Goal: Task Accomplishment & Management: Manage account settings

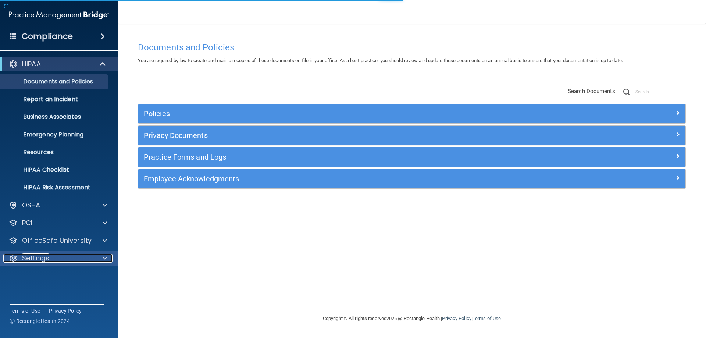
click at [66, 258] on div "Settings" at bounding box center [48, 258] width 91 height 9
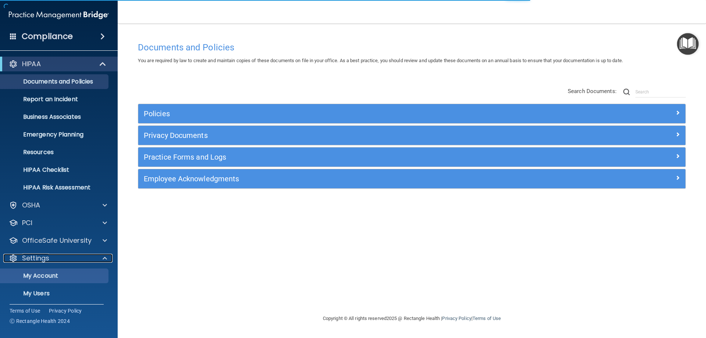
scroll to position [38, 0]
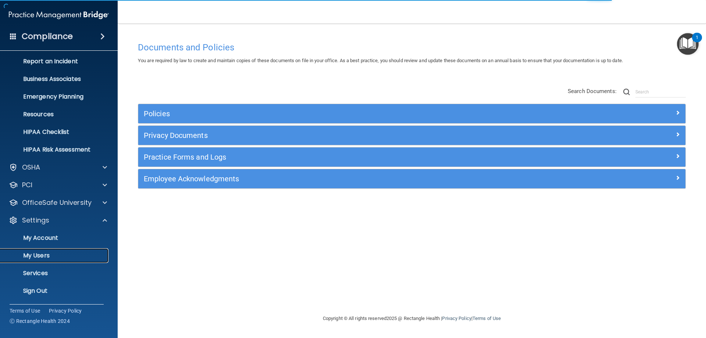
click at [59, 257] on p "My Users" at bounding box center [55, 255] width 100 height 7
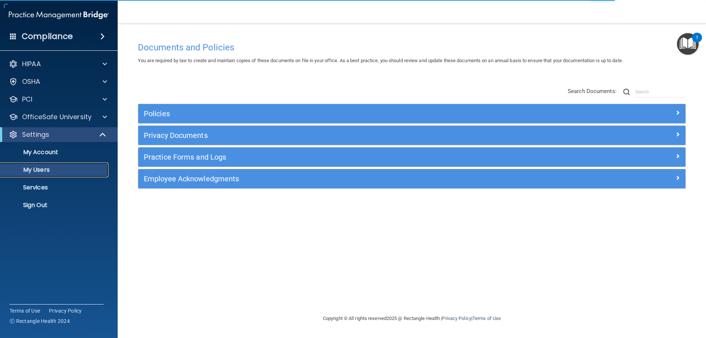
select select "20"
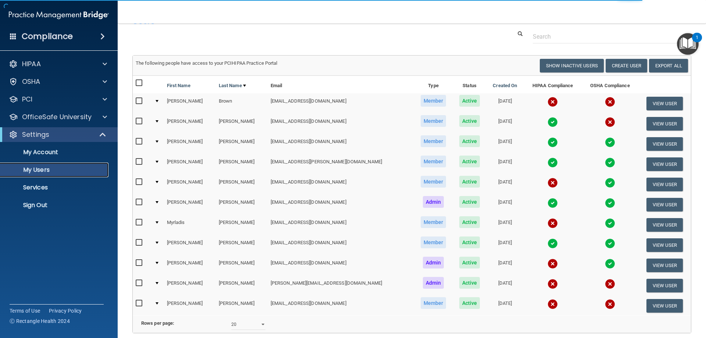
scroll to position [37, 0]
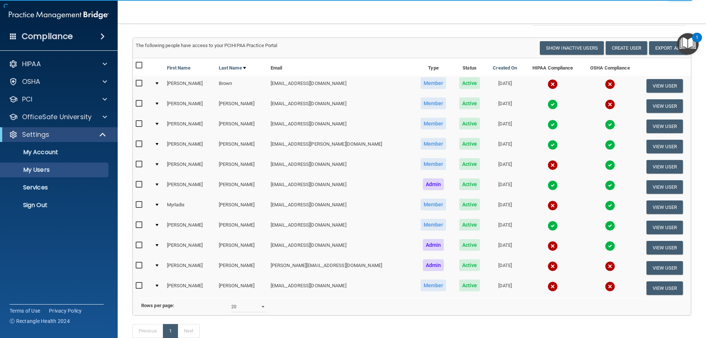
click at [548, 163] on img at bounding box center [553, 165] width 10 height 10
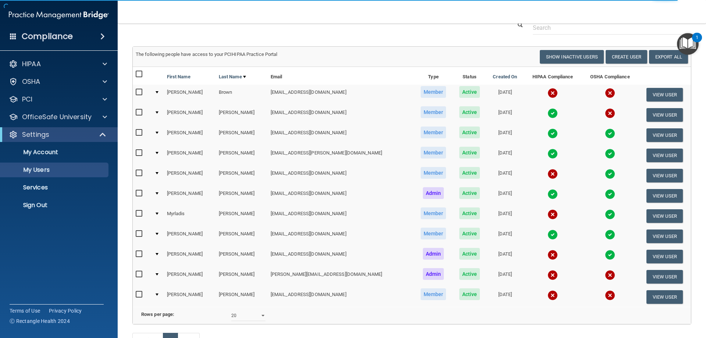
click at [548, 176] on img at bounding box center [553, 174] width 10 height 10
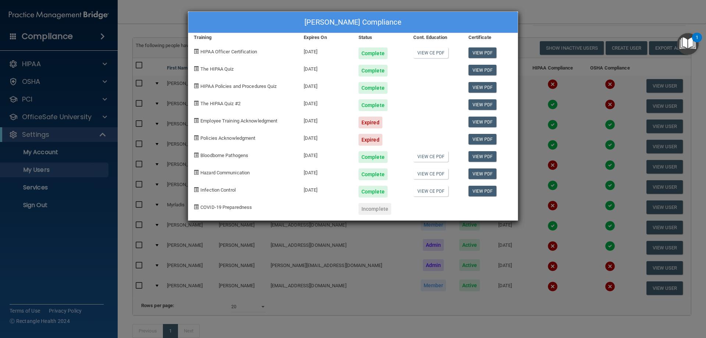
click at [556, 23] on div "[PERSON_NAME] Compliance Training Expires On Status Cont. Education Certificate…" at bounding box center [353, 169] width 706 height 338
click at [559, 16] on div "[PERSON_NAME] Compliance Training Expires On Status Cont. Education Certificate…" at bounding box center [353, 169] width 706 height 338
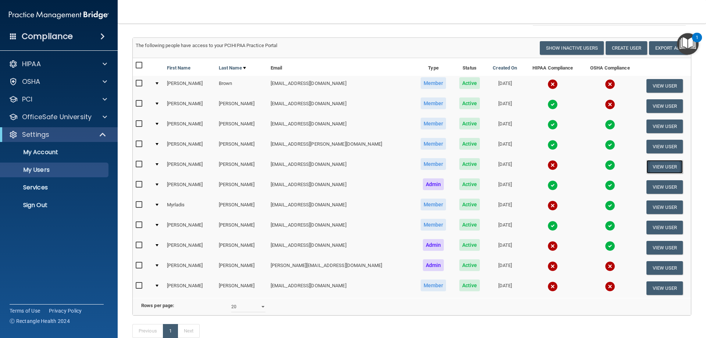
click at [663, 165] on button "View User" at bounding box center [665, 167] width 36 height 14
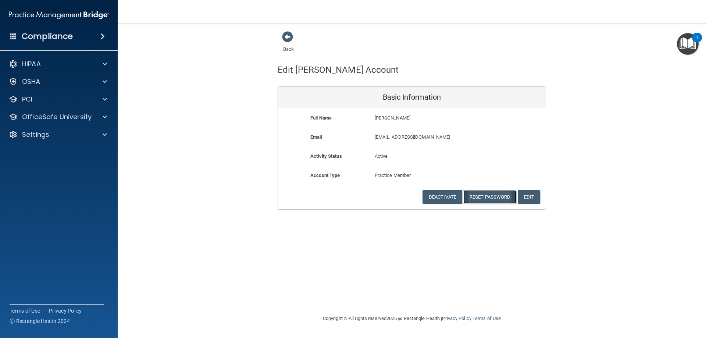
click at [489, 195] on button "Reset Password" at bounding box center [490, 197] width 53 height 14
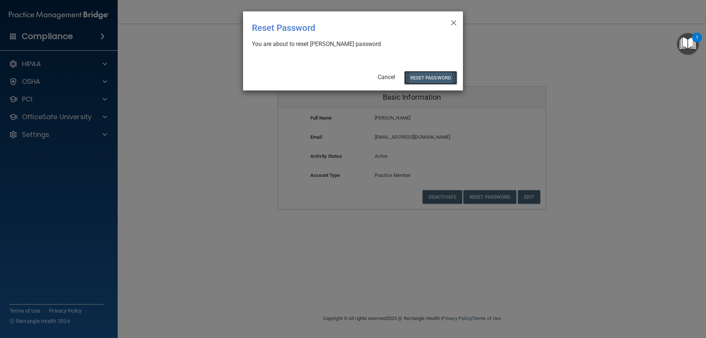
click at [430, 81] on button "Reset Password" at bounding box center [430, 78] width 53 height 14
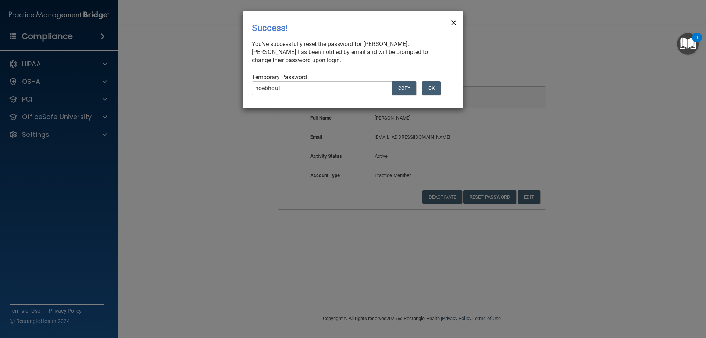
click at [453, 23] on span "×" at bounding box center [454, 21] width 7 height 15
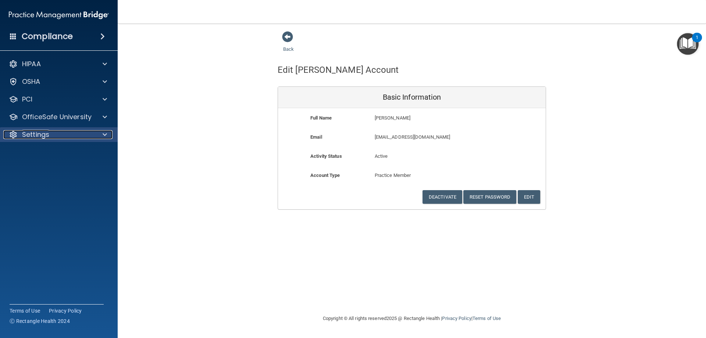
click at [53, 134] on div "Settings" at bounding box center [48, 134] width 91 height 9
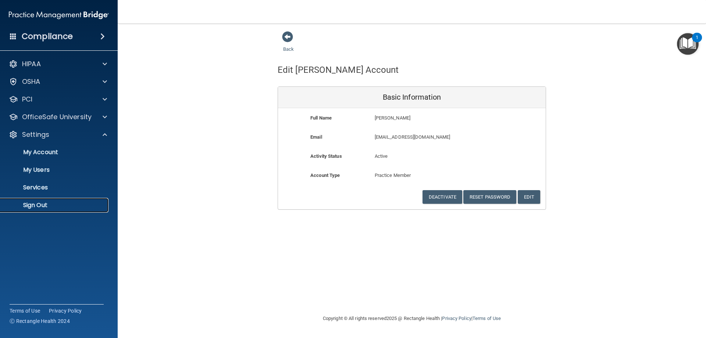
click at [40, 202] on p "Sign Out" at bounding box center [55, 205] width 100 height 7
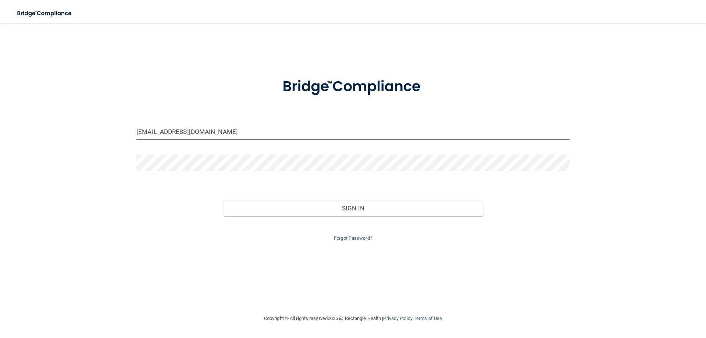
drag, startPoint x: 227, startPoint y: 133, endPoint x: 21, endPoint y: 125, distance: 205.8
click at [21, 125] on div "[EMAIL_ADDRESS][DOMAIN_NAME] Invalid email/password. You don't have permission …" at bounding box center [353, 169] width 677 height 276
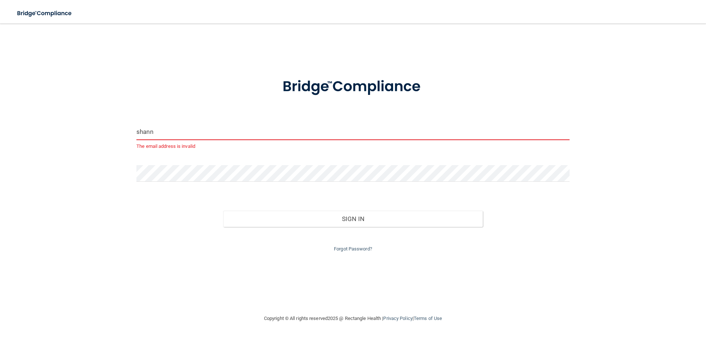
type input "[EMAIL_ADDRESS][DOMAIN_NAME]"
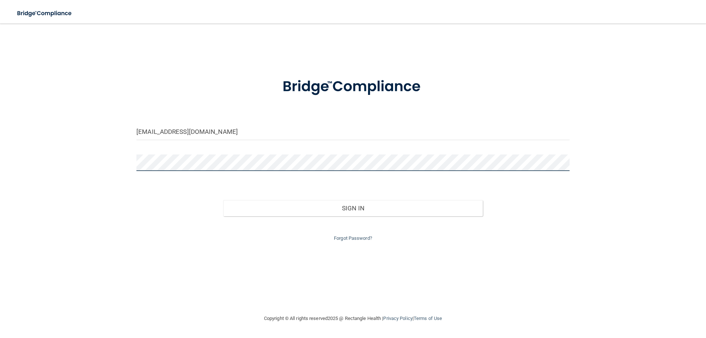
click at [223, 200] on button "Sign In" at bounding box center [353, 208] width 260 height 16
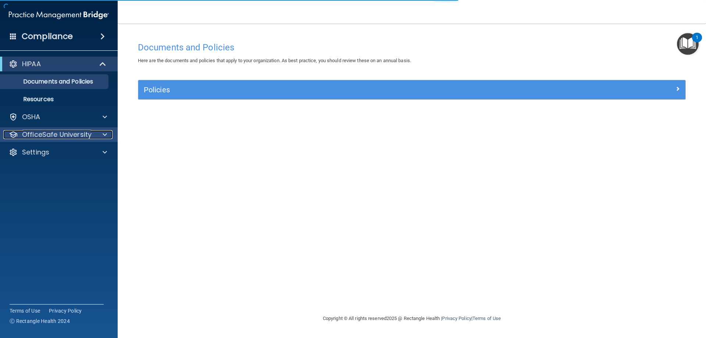
click at [48, 133] on p "OfficeSafe University" at bounding box center [57, 134] width 70 height 9
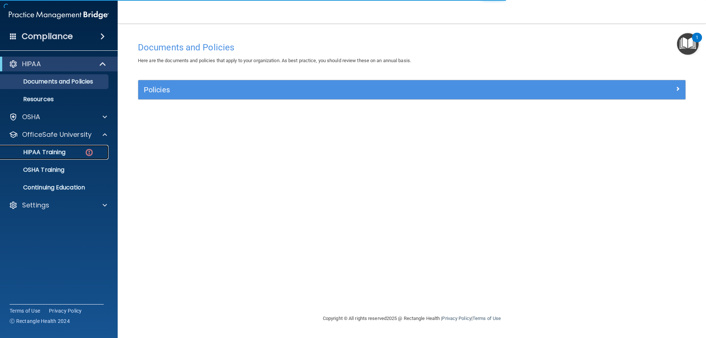
click at [86, 146] on link "HIPAA Training" at bounding box center [51, 152] width 116 height 15
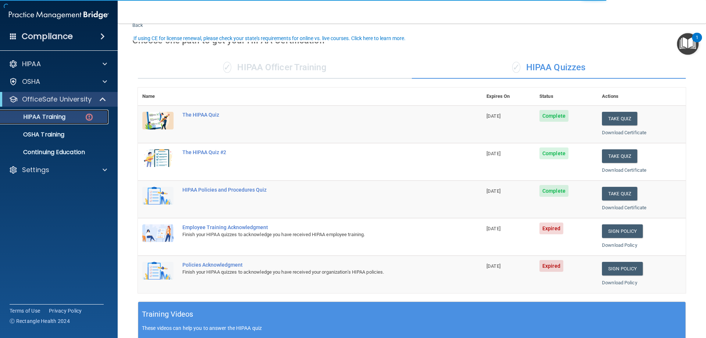
scroll to position [37, 0]
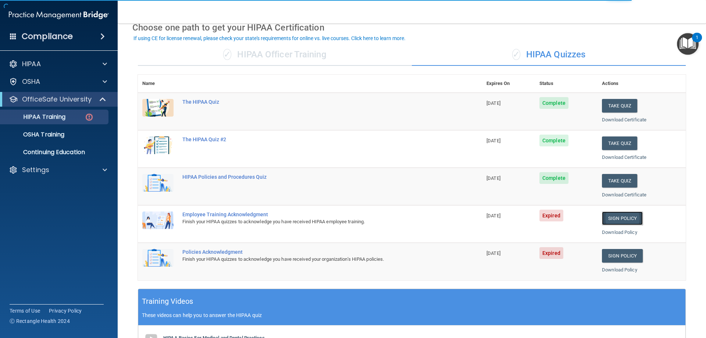
click at [628, 221] on link "Sign Policy" at bounding box center [622, 219] width 41 height 14
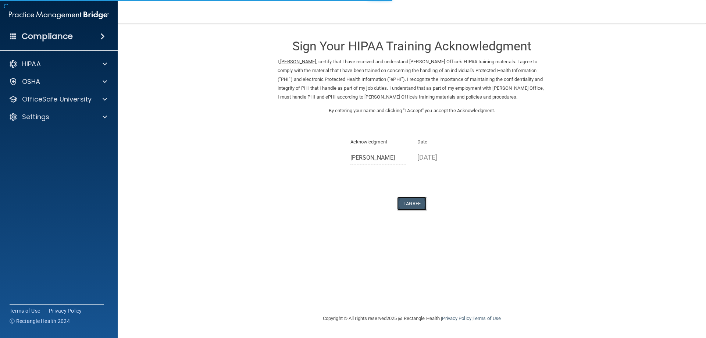
click at [414, 210] on button "I Agree" at bounding box center [411, 204] width 29 height 14
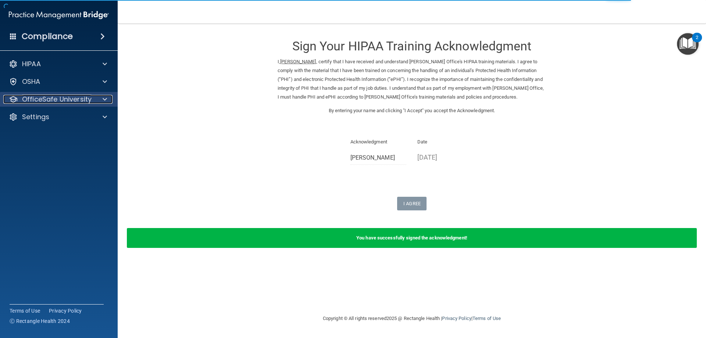
click at [76, 97] on p "OfficeSafe University" at bounding box center [57, 99] width 70 height 9
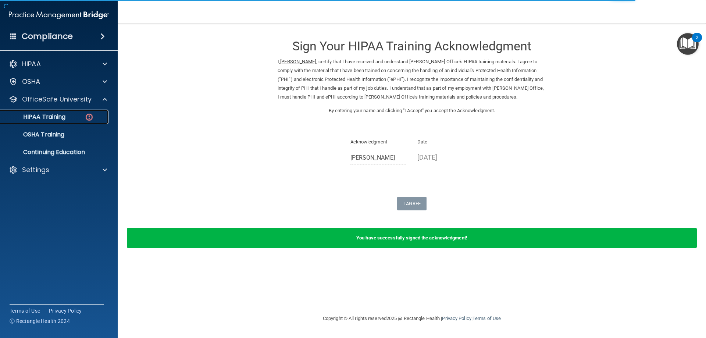
click at [67, 118] on div "HIPAA Training" at bounding box center [55, 116] width 100 height 7
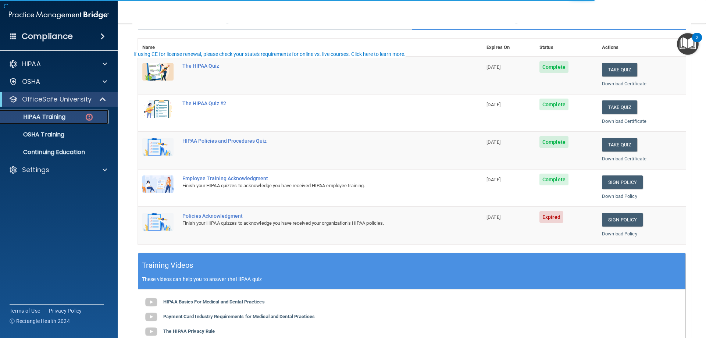
scroll to position [74, 0]
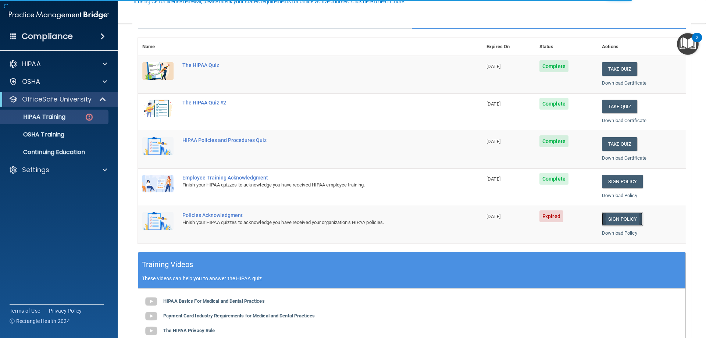
click at [628, 217] on link "Sign Policy" at bounding box center [622, 219] width 41 height 14
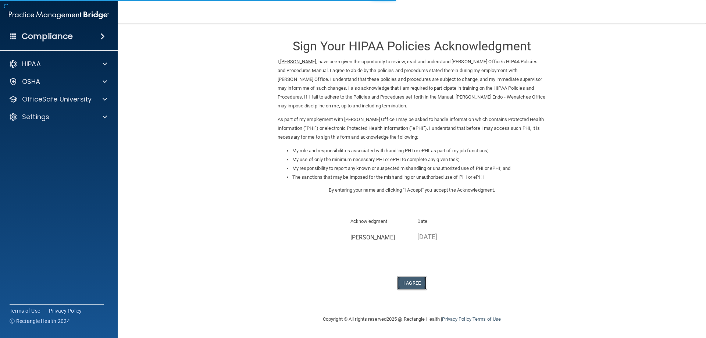
click at [422, 284] on button "I Agree" at bounding box center [411, 283] width 29 height 14
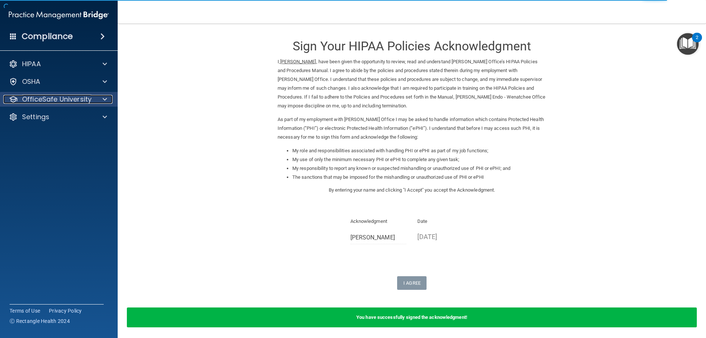
click at [39, 99] on p "OfficeSafe University" at bounding box center [57, 99] width 70 height 9
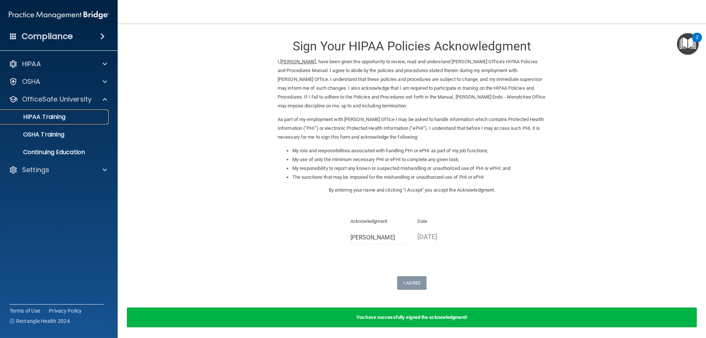
click at [56, 115] on p "HIPAA Training" at bounding box center [35, 116] width 61 height 7
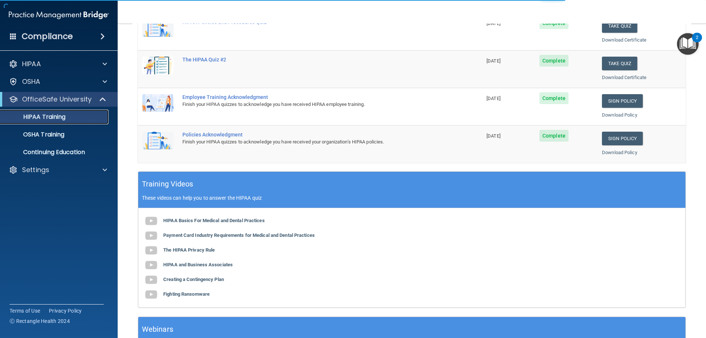
scroll to position [74, 0]
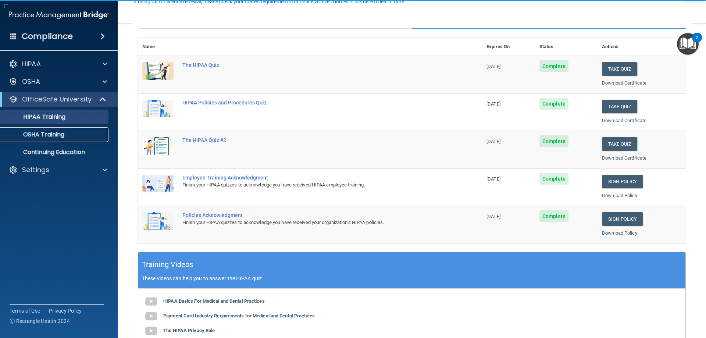
click at [43, 139] on link "OSHA Training" at bounding box center [51, 134] width 116 height 15
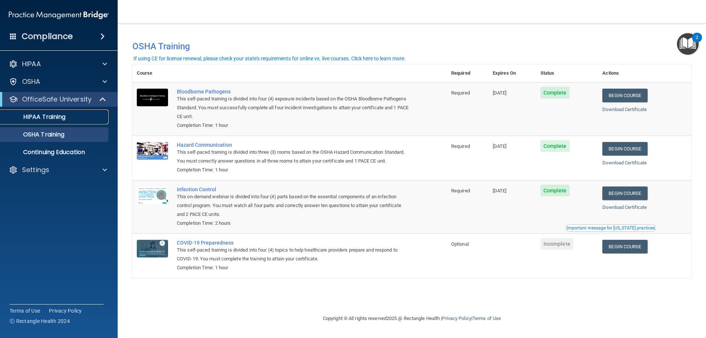
click at [57, 117] on p "HIPAA Training" at bounding box center [35, 116] width 61 height 7
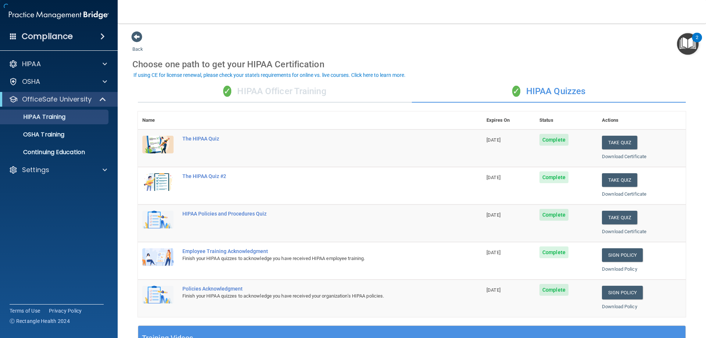
click at [245, 89] on div "✓ HIPAA Officer Training" at bounding box center [275, 92] width 274 height 22
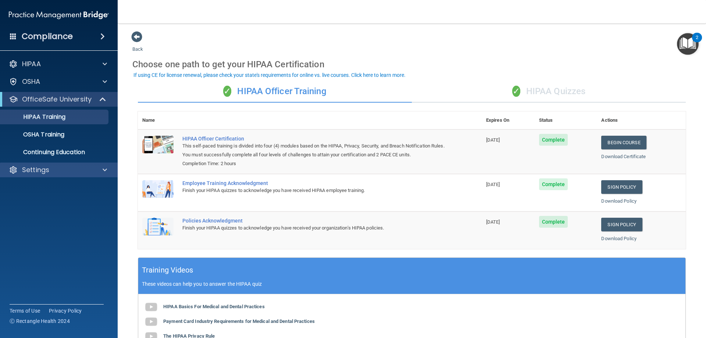
click at [37, 164] on div "Settings" at bounding box center [59, 170] width 118 height 15
click at [50, 169] on div "Settings" at bounding box center [48, 170] width 91 height 9
click at [49, 210] on link "Sign Out" at bounding box center [51, 205] width 116 height 15
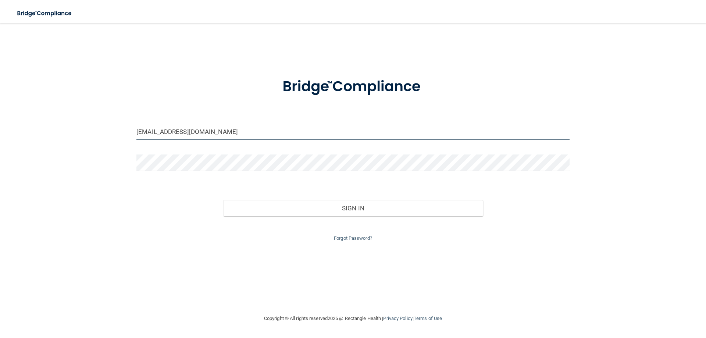
drag, startPoint x: 152, startPoint y: 131, endPoint x: 28, endPoint y: 124, distance: 124.2
click at [32, 124] on div "[EMAIL_ADDRESS][DOMAIN_NAME] Invalid email/password. You don't have permission …" at bounding box center [353, 169] width 677 height 276
type input "[EMAIL_ADDRESS][DOMAIN_NAME]"
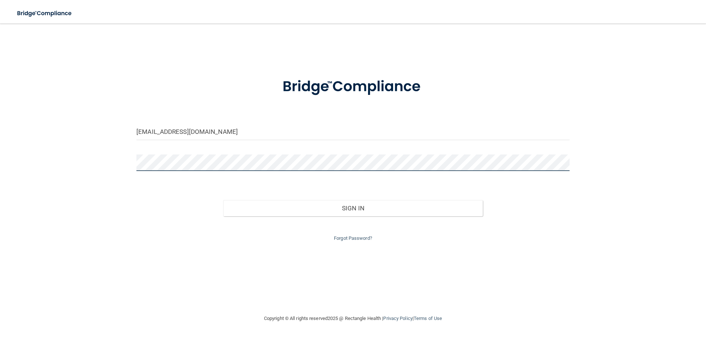
click at [223, 200] on button "Sign In" at bounding box center [353, 208] width 260 height 16
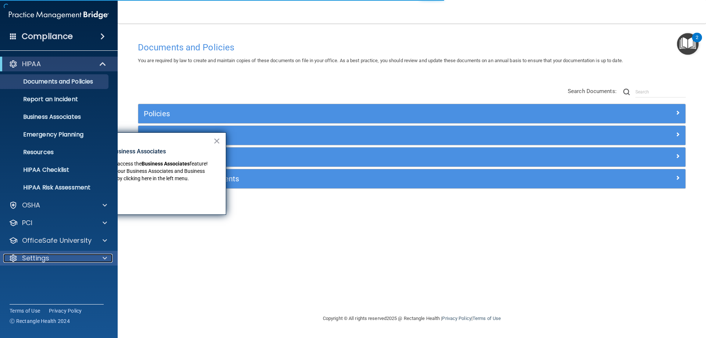
click at [74, 259] on div "Settings" at bounding box center [48, 258] width 91 height 9
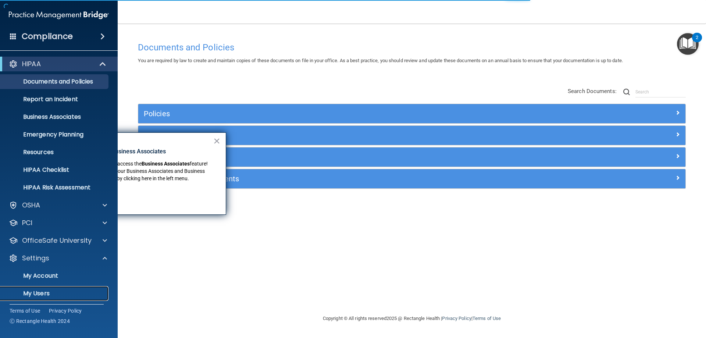
click at [50, 289] on link "My Users" at bounding box center [51, 293] width 116 height 15
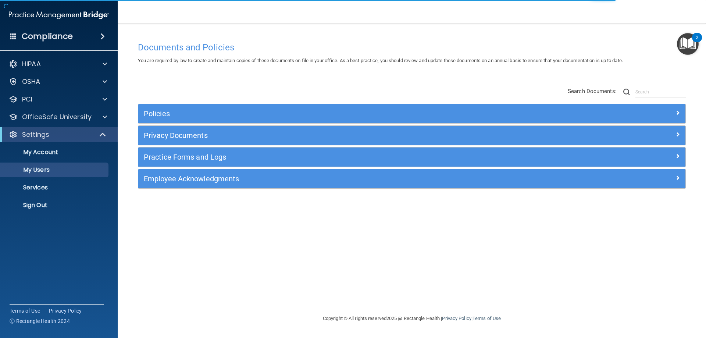
select select "20"
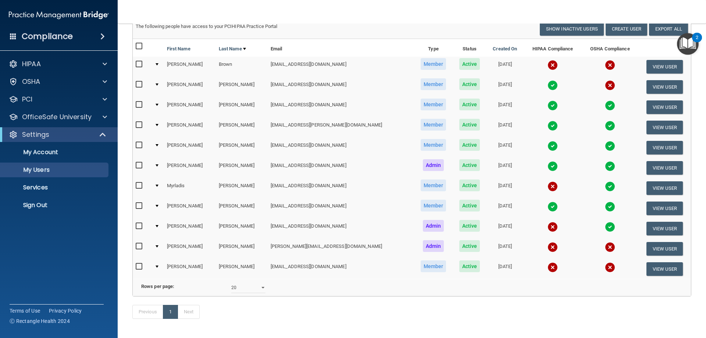
scroll to position [74, 0]
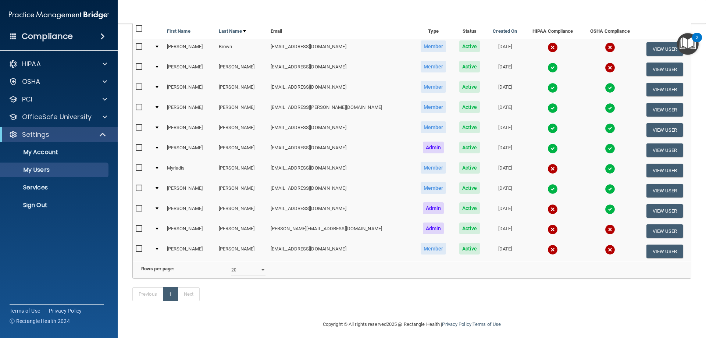
click at [548, 210] on img at bounding box center [553, 209] width 10 height 10
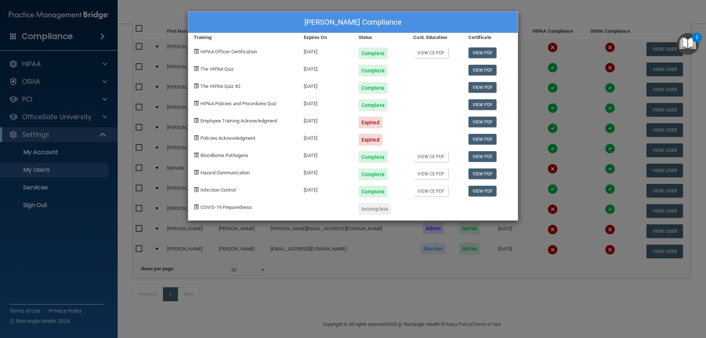
click at [550, 199] on div "Kevin Nygard's Compliance Training Expires On Status Cont. Education Certificat…" at bounding box center [353, 169] width 706 height 338
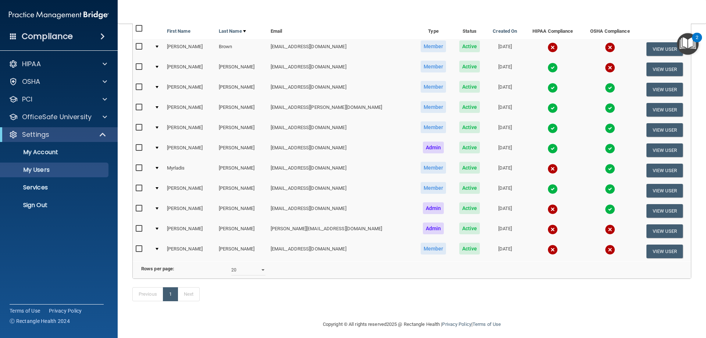
click at [548, 169] on img at bounding box center [553, 169] width 10 height 10
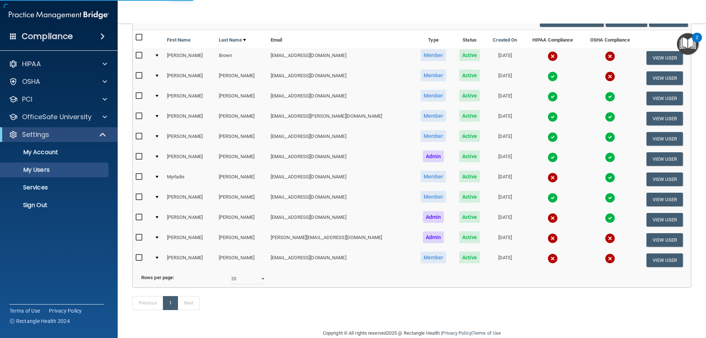
click at [548, 178] on img at bounding box center [553, 178] width 10 height 10
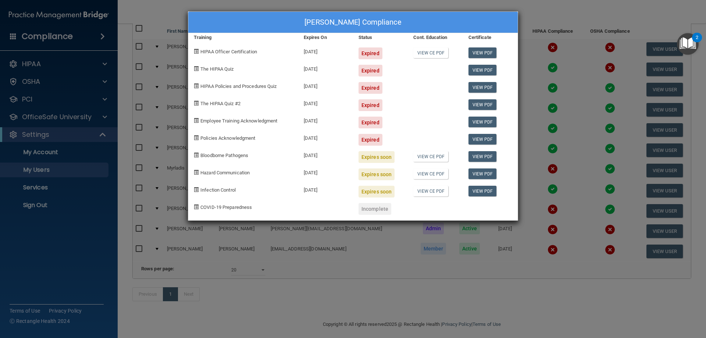
click at [527, 18] on div "Myrladis Lopez's Compliance Training Expires On Status Cont. Education Certific…" at bounding box center [353, 169] width 706 height 338
click at [536, 46] on div "Myrladis Lopez's Compliance Training Expires On Status Cont. Education Certific…" at bounding box center [353, 169] width 706 height 338
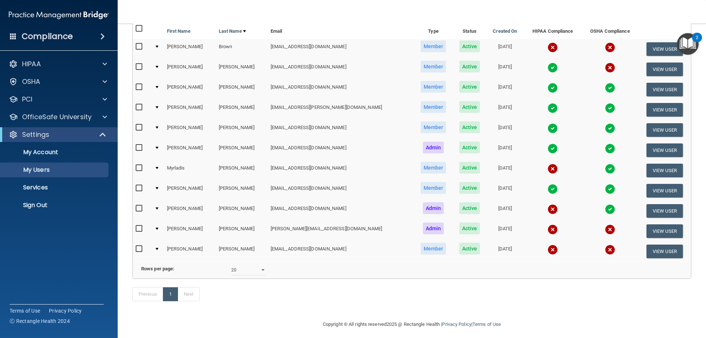
click at [548, 46] on img at bounding box center [553, 47] width 10 height 10
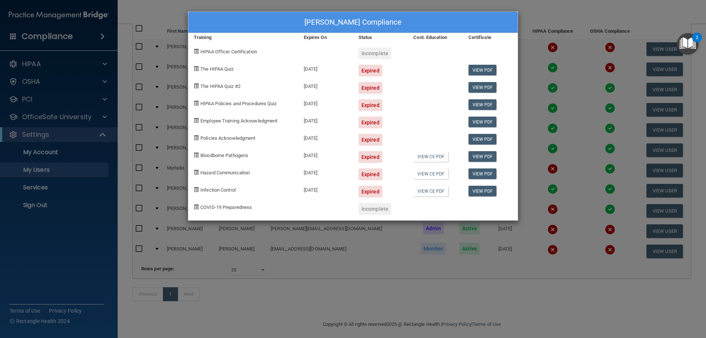
click at [554, 252] on div "Carson Brown's Compliance Training Expires On Status Cont. Education Certificat…" at bounding box center [353, 169] width 706 height 338
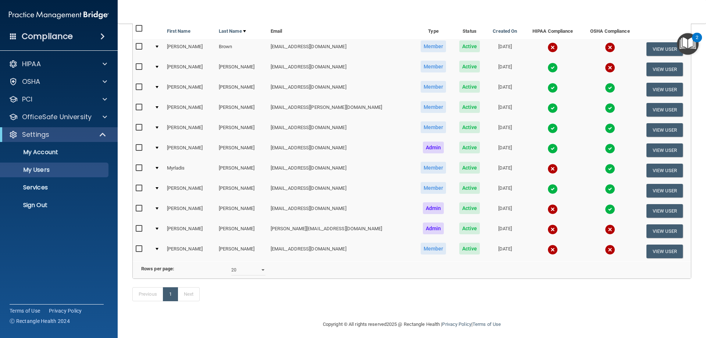
click at [548, 227] on img at bounding box center [553, 229] width 10 height 10
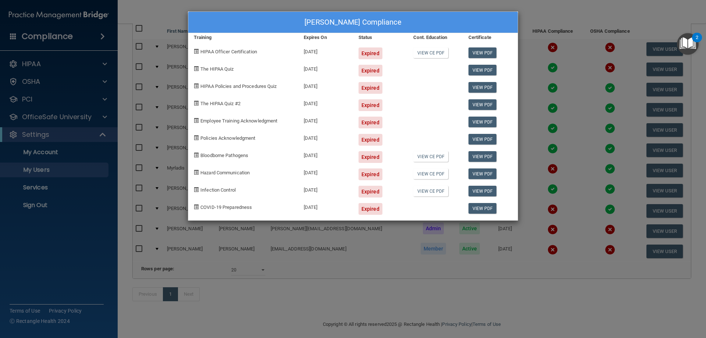
click at [532, 246] on div "Stephen Ottosen's Compliance Training Expires On Status Cont. Education Certifi…" at bounding box center [353, 169] width 706 height 338
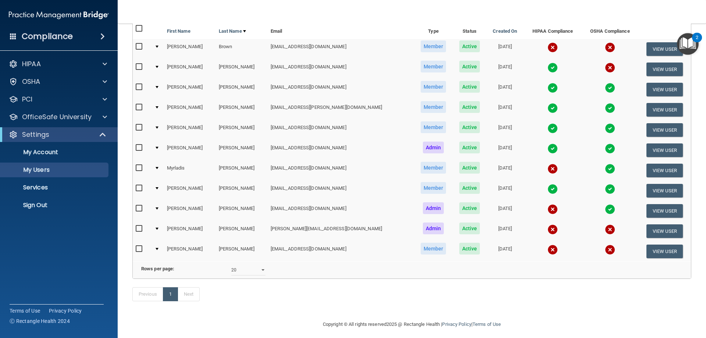
click at [548, 248] on img at bounding box center [553, 250] width 10 height 10
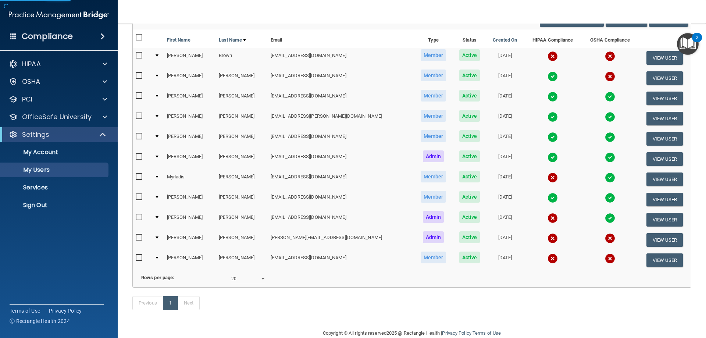
click at [548, 254] on img at bounding box center [553, 259] width 10 height 10
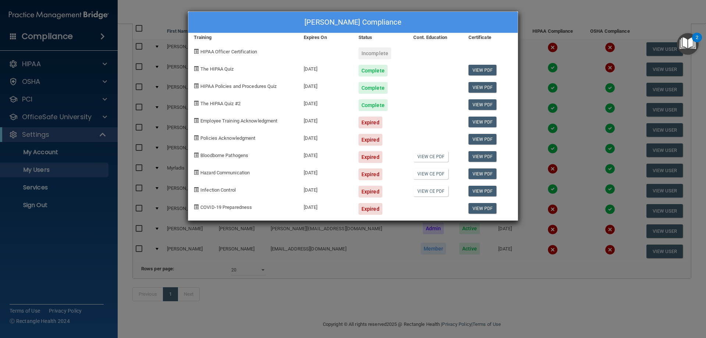
click at [526, 253] on div "Casey Roy's Compliance Training Expires On Status Cont. Education Certificate H…" at bounding box center [353, 169] width 706 height 338
click at [594, 251] on div "Casey Roy's Compliance Training Expires On Status Cont. Education Certificate H…" at bounding box center [353, 169] width 706 height 338
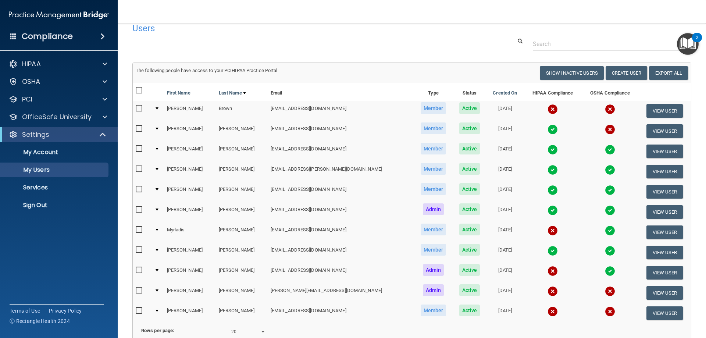
scroll to position [0, 0]
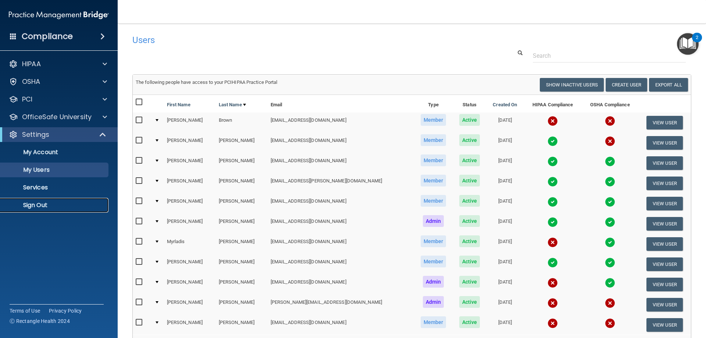
click at [69, 203] on p "Sign Out" at bounding box center [55, 205] width 100 height 7
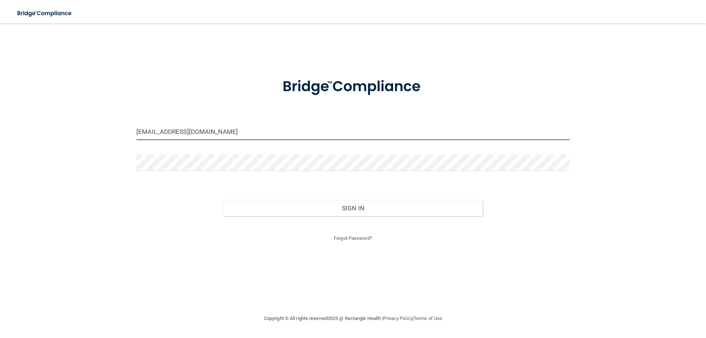
drag, startPoint x: 154, startPoint y: 131, endPoint x: 28, endPoint y: 120, distance: 126.3
click at [51, 128] on div "[EMAIL_ADDRESS][DOMAIN_NAME] Invalid email/password. You don't have permission …" at bounding box center [353, 169] width 677 height 276
type input "[EMAIL_ADDRESS][DOMAIN_NAME]"
click at [223, 200] on button "Sign In" at bounding box center [353, 208] width 260 height 16
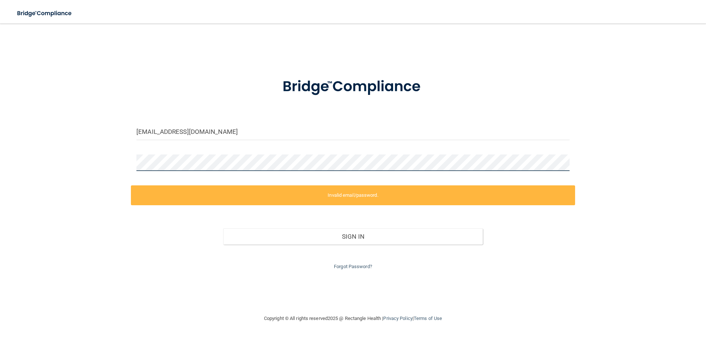
click at [0, 157] on html "Toggle navigation Katie Hargrove khargrove@ottoendo.com Manage My Enterprise Ot…" at bounding box center [353, 169] width 706 height 338
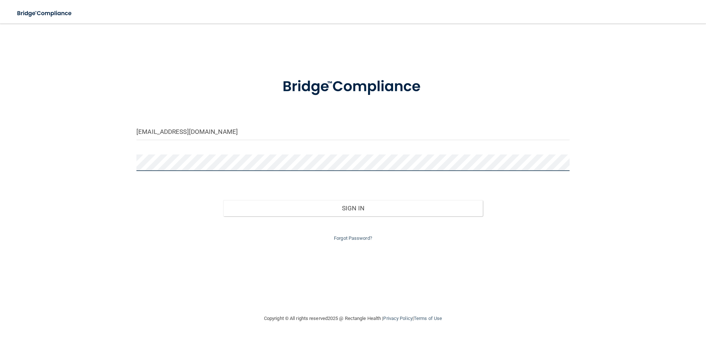
click at [223, 200] on button "Sign In" at bounding box center [353, 208] width 260 height 16
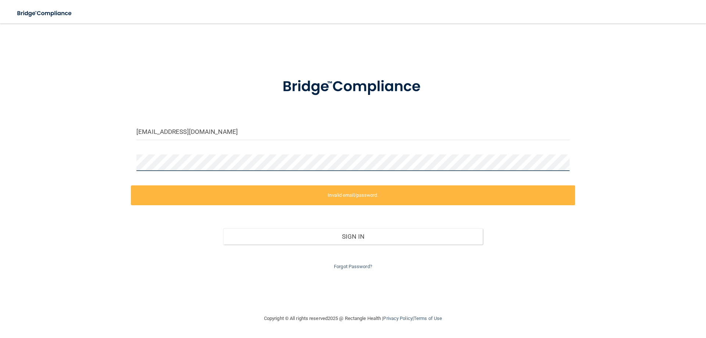
click at [0, 123] on html "Toggle navigation Katie Hargrove khargrove@ottoendo.com Manage My Enterprise Ot…" at bounding box center [353, 169] width 706 height 338
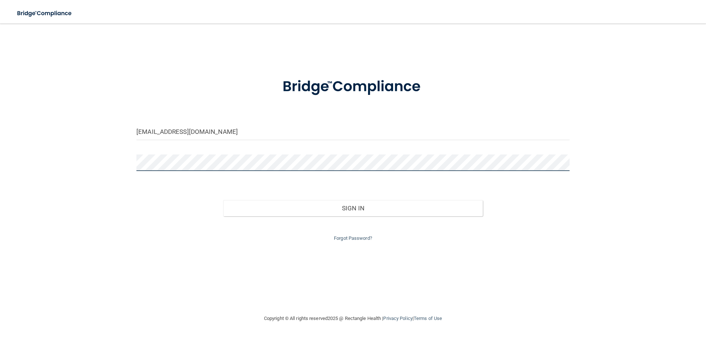
click at [223, 200] on button "Sign In" at bounding box center [353, 208] width 260 height 16
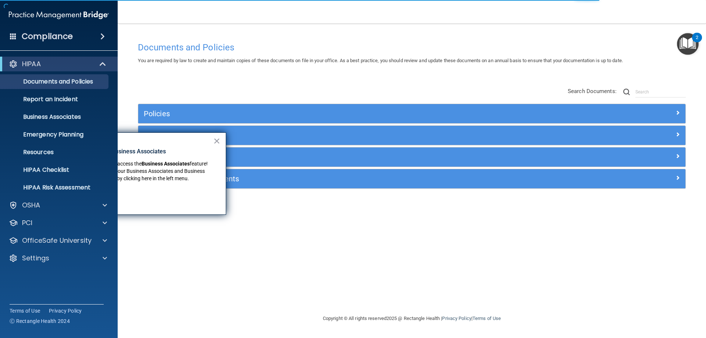
click at [223, 141] on div "× New Location for Business Associates We've made it easier to access the Busin…" at bounding box center [138, 173] width 177 height 82
click at [220, 141] on div "× New Location for Business Associates We've made it easier to access the Busin…" at bounding box center [138, 173] width 177 height 82
click at [217, 141] on button "×" at bounding box center [216, 141] width 7 height 12
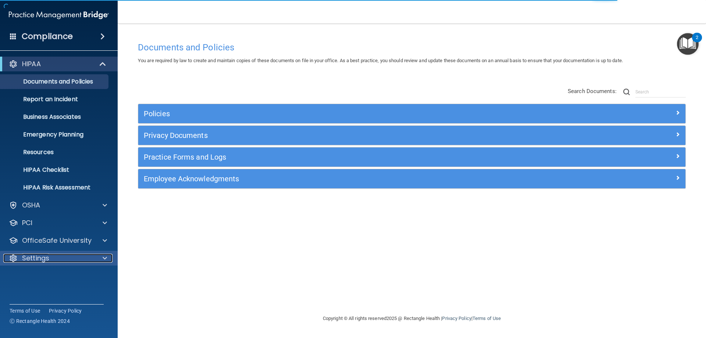
click at [93, 259] on div "Settings" at bounding box center [48, 258] width 91 height 9
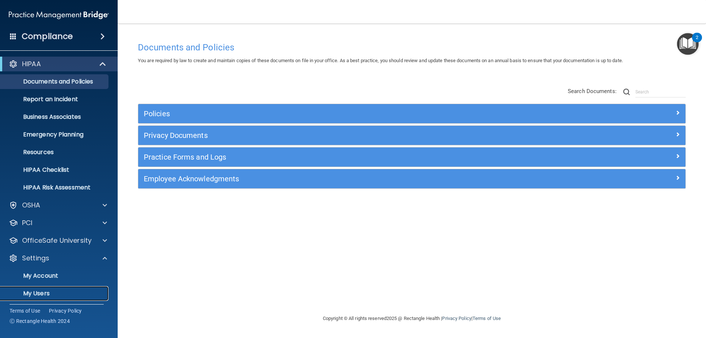
click at [49, 295] on p "My Users" at bounding box center [55, 293] width 100 height 7
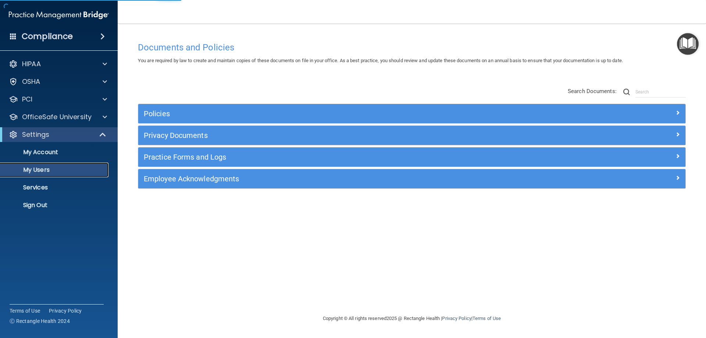
select select "20"
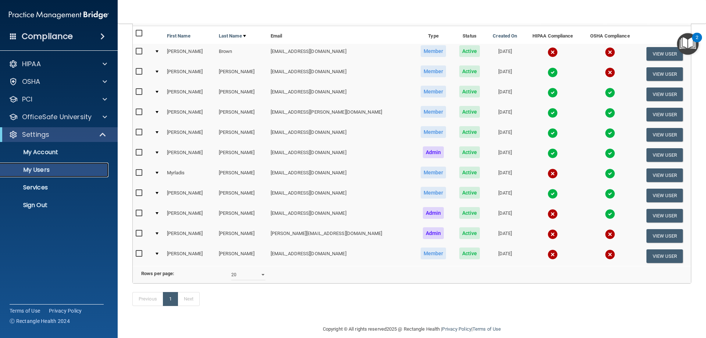
scroll to position [74, 0]
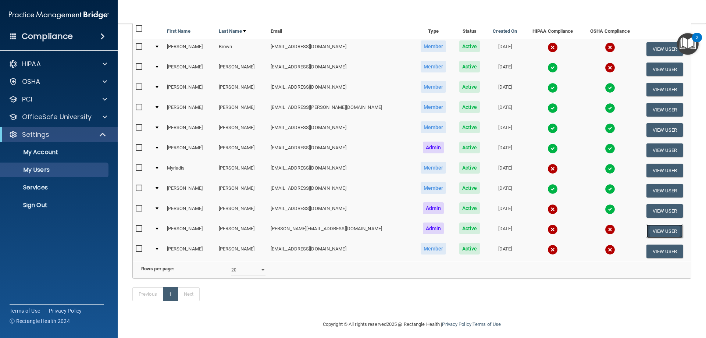
click at [653, 232] on button "View User" at bounding box center [665, 231] width 36 height 14
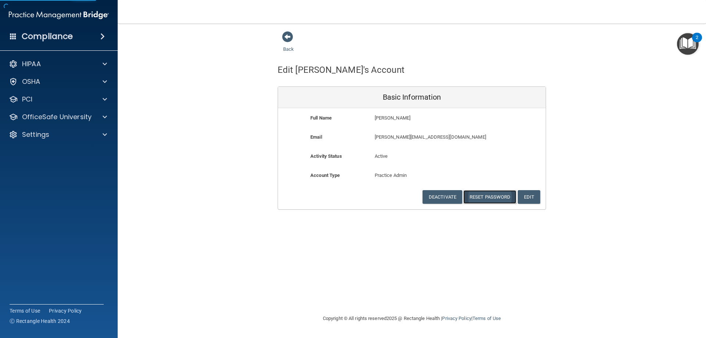
click at [499, 198] on button "Reset Password" at bounding box center [490, 197] width 53 height 14
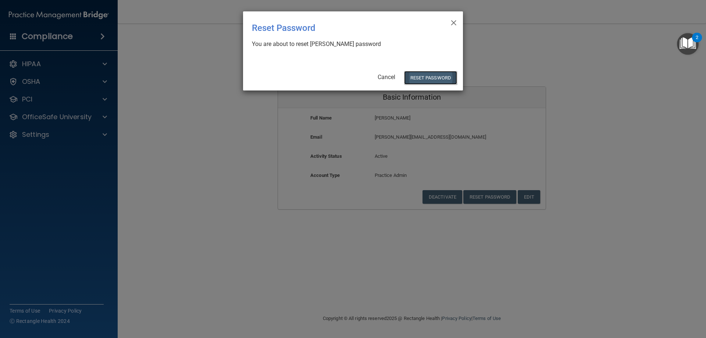
click at [447, 77] on button "Reset Password" at bounding box center [430, 78] width 53 height 14
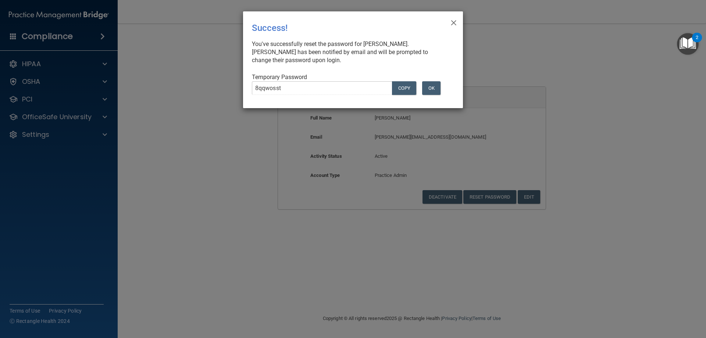
click at [450, 20] on div "× Close Success! You've successfully reset the password for Stephen Ottosen. St…" at bounding box center [353, 59] width 220 height 97
click at [454, 22] on span "×" at bounding box center [454, 21] width 7 height 15
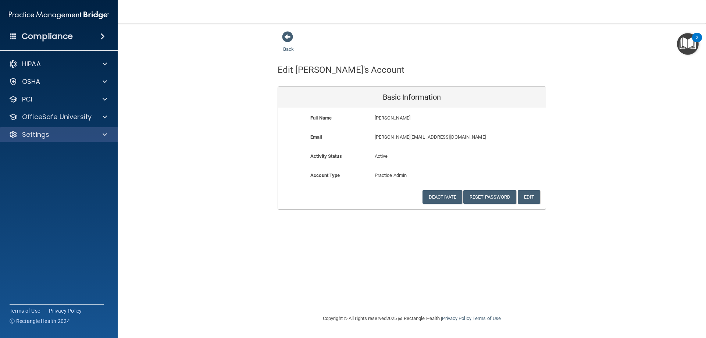
click at [67, 139] on div "Settings" at bounding box center [59, 134] width 118 height 15
click at [59, 135] on div "Settings" at bounding box center [48, 134] width 91 height 9
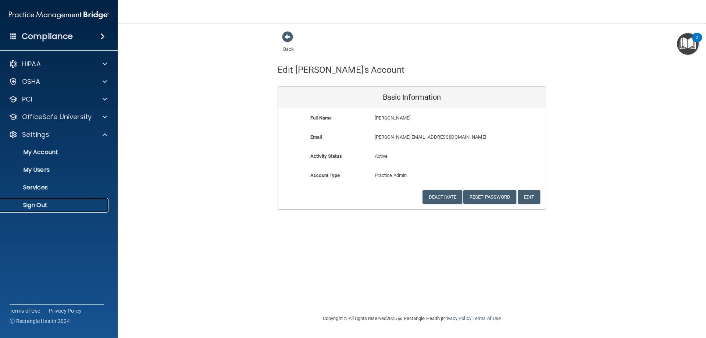
click at [41, 207] on p "Sign Out" at bounding box center [55, 205] width 100 height 7
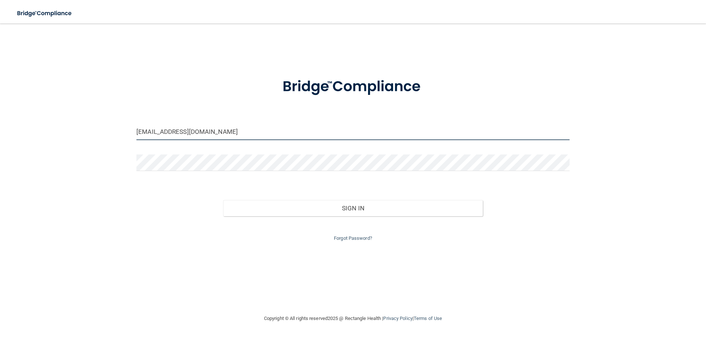
drag, startPoint x: 152, startPoint y: 132, endPoint x: 71, endPoint y: 130, distance: 81.3
click at [72, 130] on div "[EMAIL_ADDRESS][DOMAIN_NAME] Invalid email/password. You don't have permission …" at bounding box center [353, 169] width 677 height 276
type input "[PERSON_NAME][EMAIL_ADDRESS][DOMAIN_NAME]"
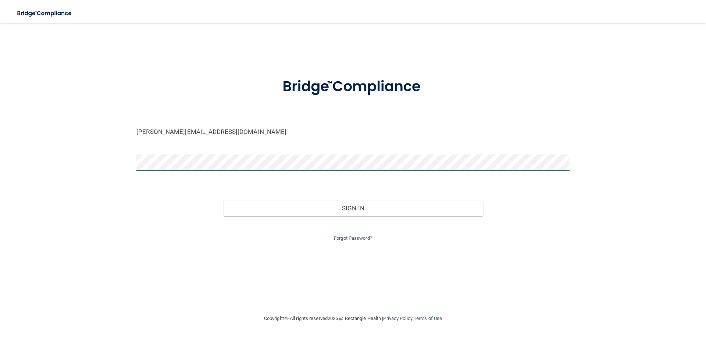
click at [223, 200] on button "Sign In" at bounding box center [353, 208] width 260 height 16
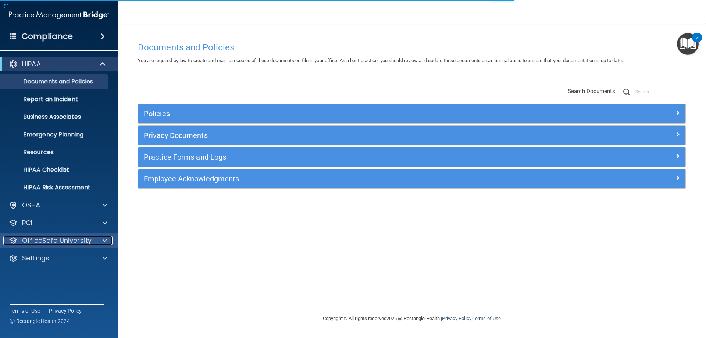
click at [96, 242] on div at bounding box center [104, 240] width 18 height 9
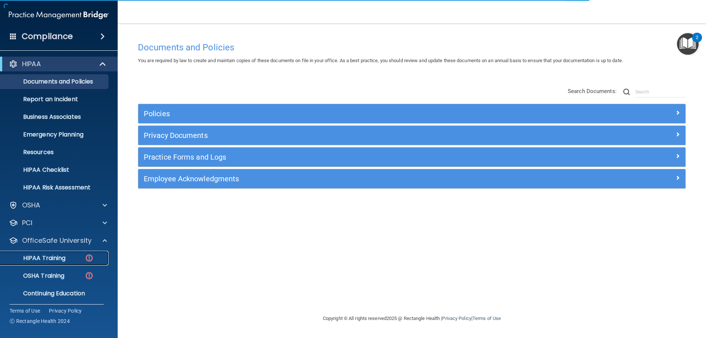
click at [70, 258] on div "HIPAA Training" at bounding box center [55, 258] width 100 height 7
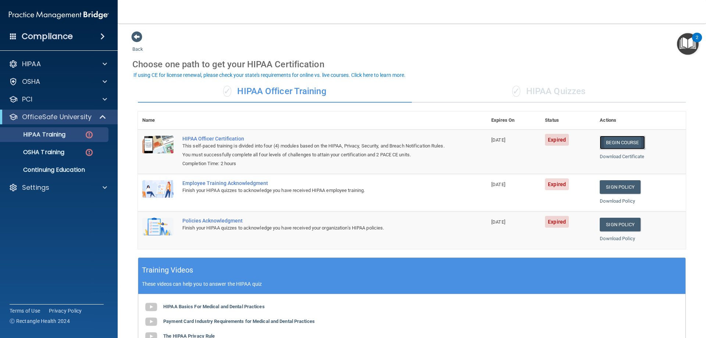
click at [632, 147] on link "Begin Course" at bounding box center [622, 143] width 45 height 14
